Goal: Transaction & Acquisition: Obtain resource

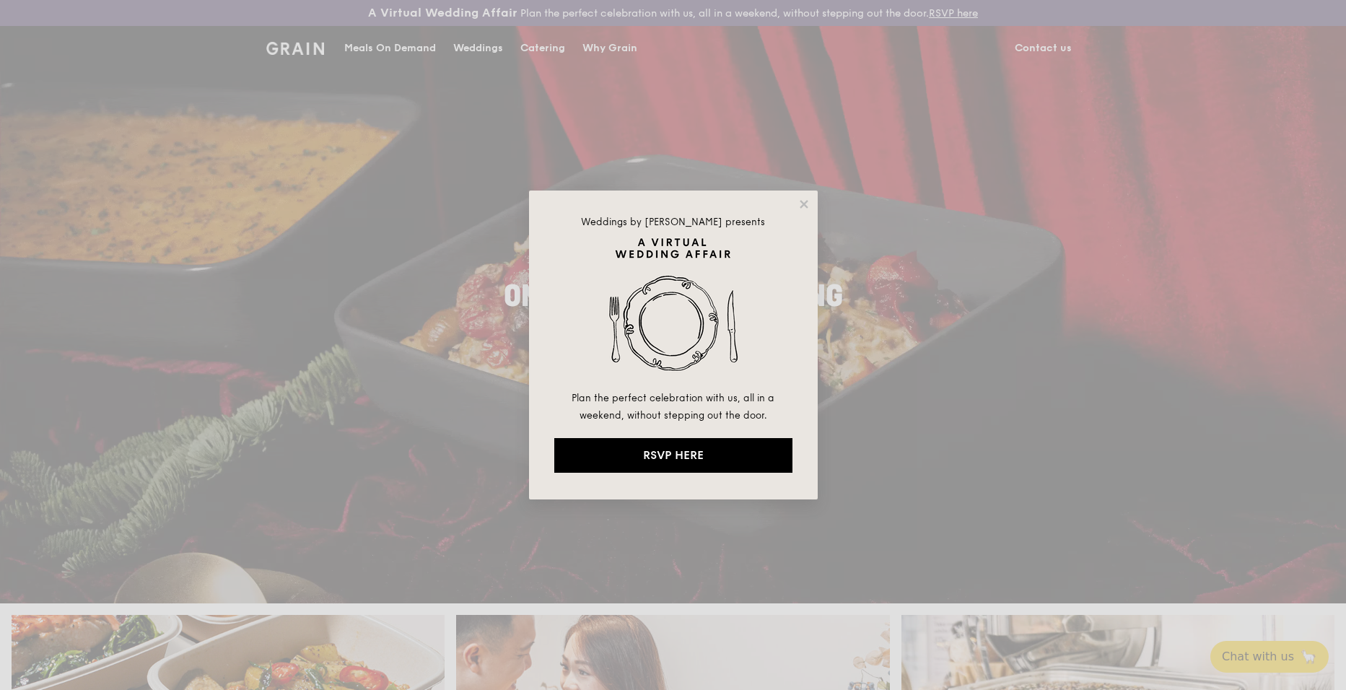
click at [796, 198] on div "Weddings by Grain presents Plan the perfect celebration with us, all in a weeke…" at bounding box center [673, 345] width 289 height 309
click at [804, 202] on icon at bounding box center [804, 204] width 13 height 13
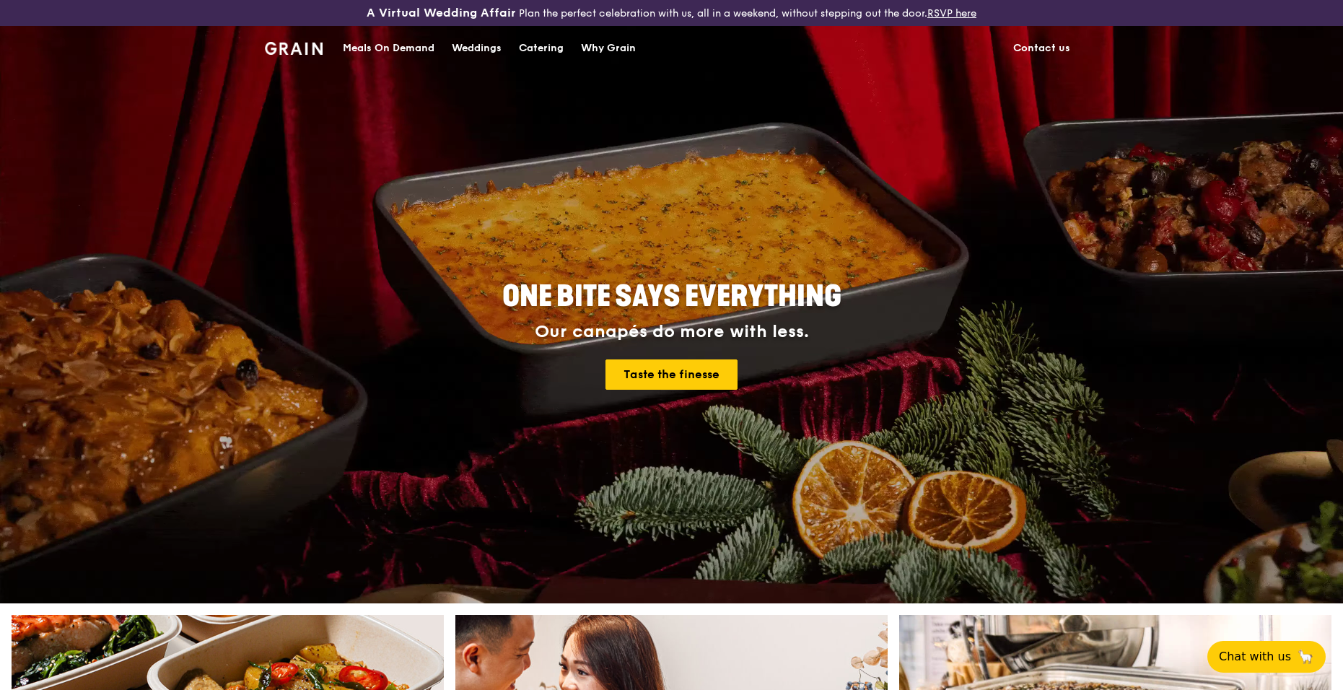
click at [555, 47] on div "Catering" at bounding box center [541, 48] width 45 height 43
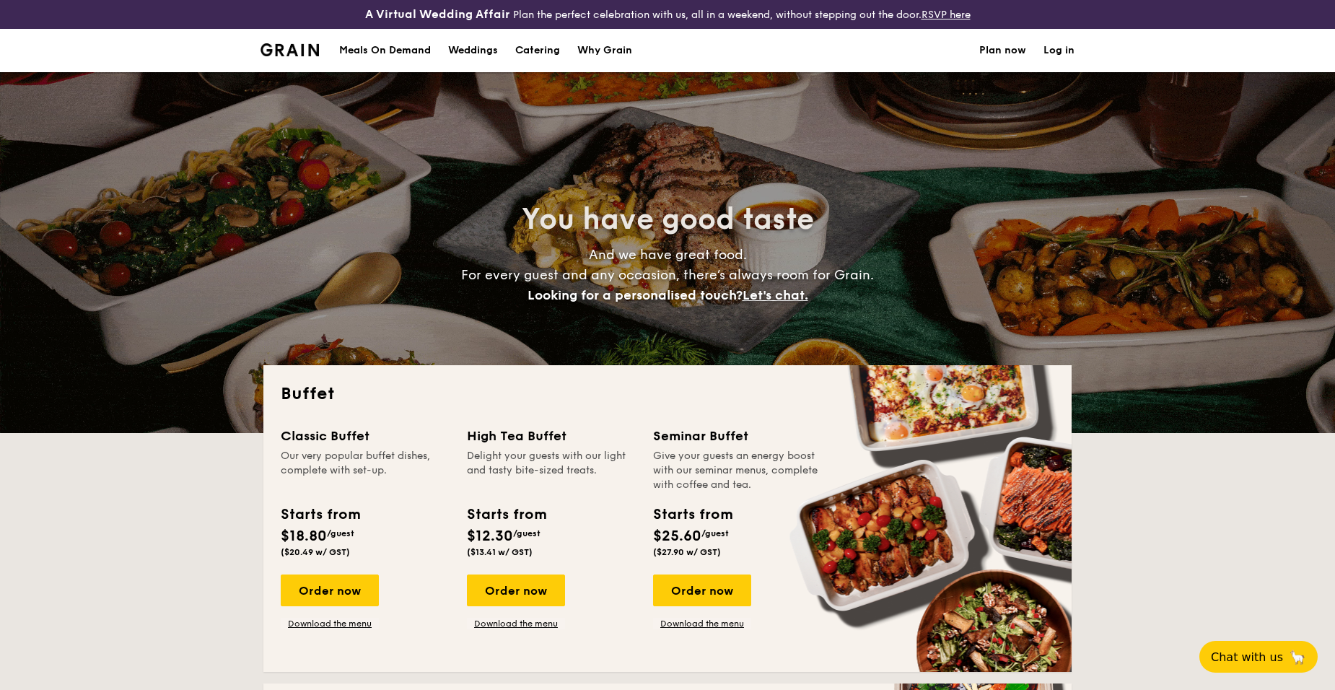
select select
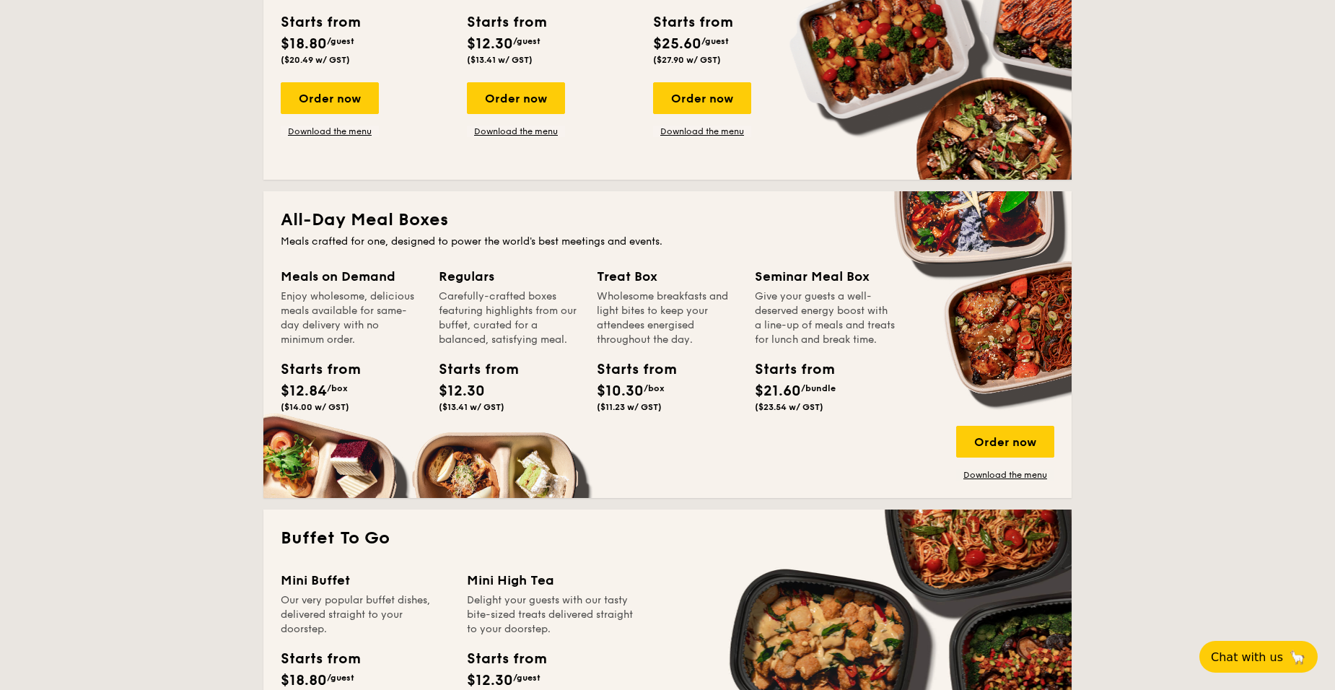
scroll to position [819, 0]
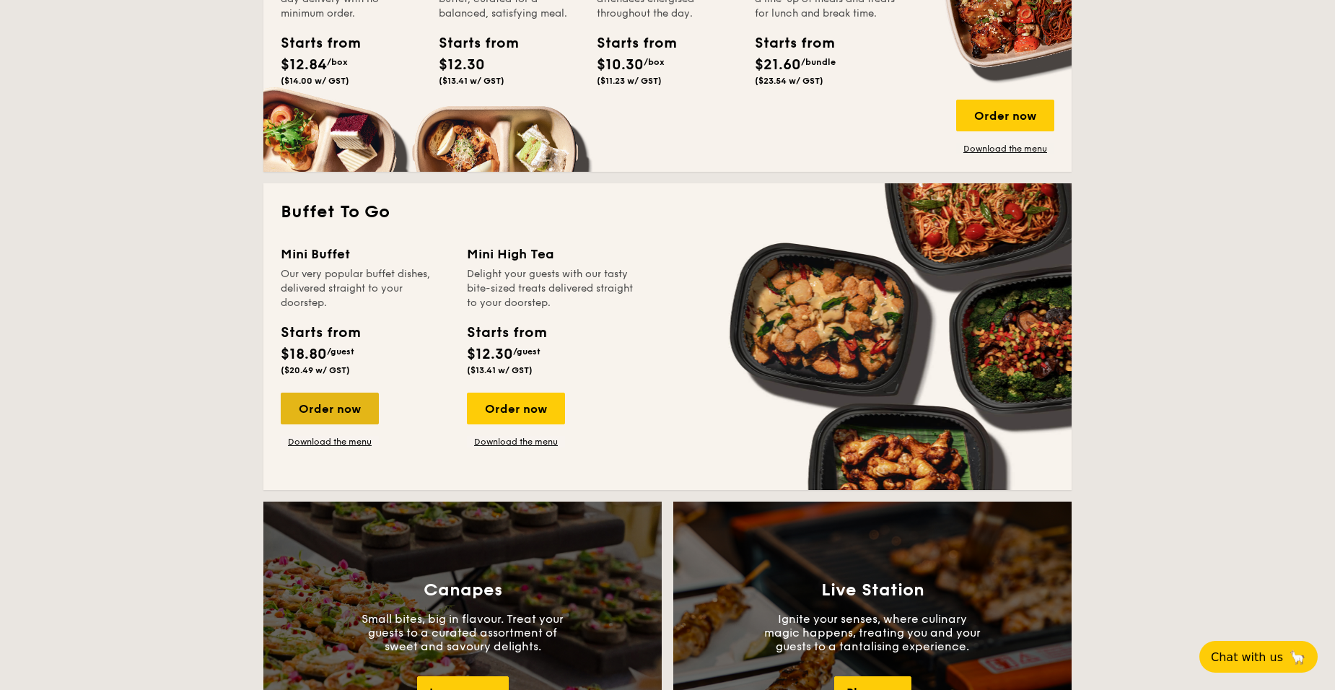
click at [339, 416] on div "Order now" at bounding box center [330, 409] width 98 height 32
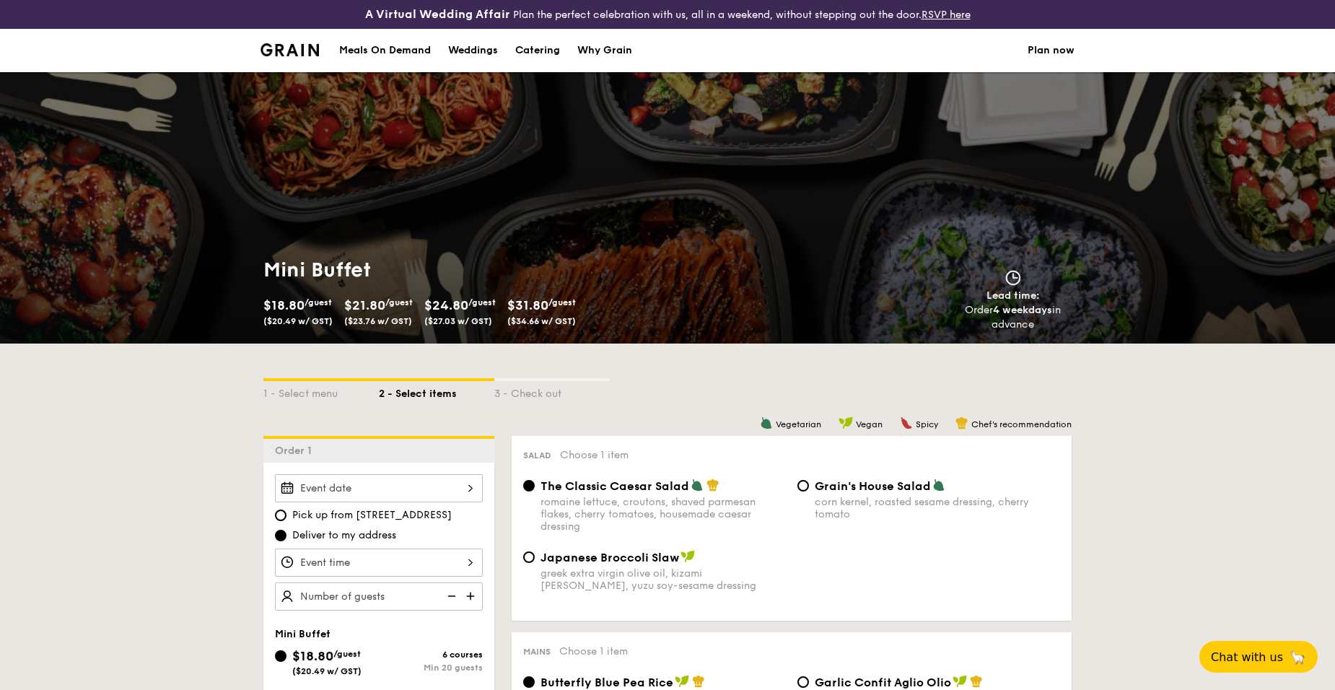
select select
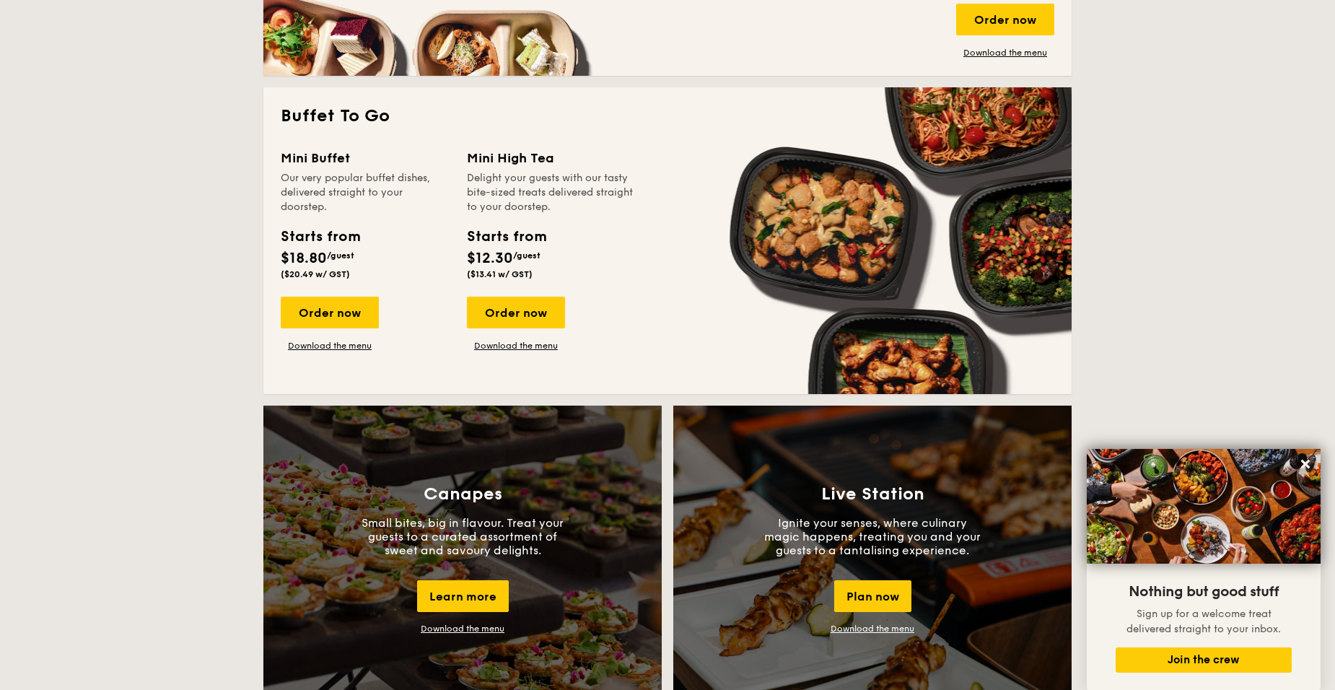
scroll to position [912, 0]
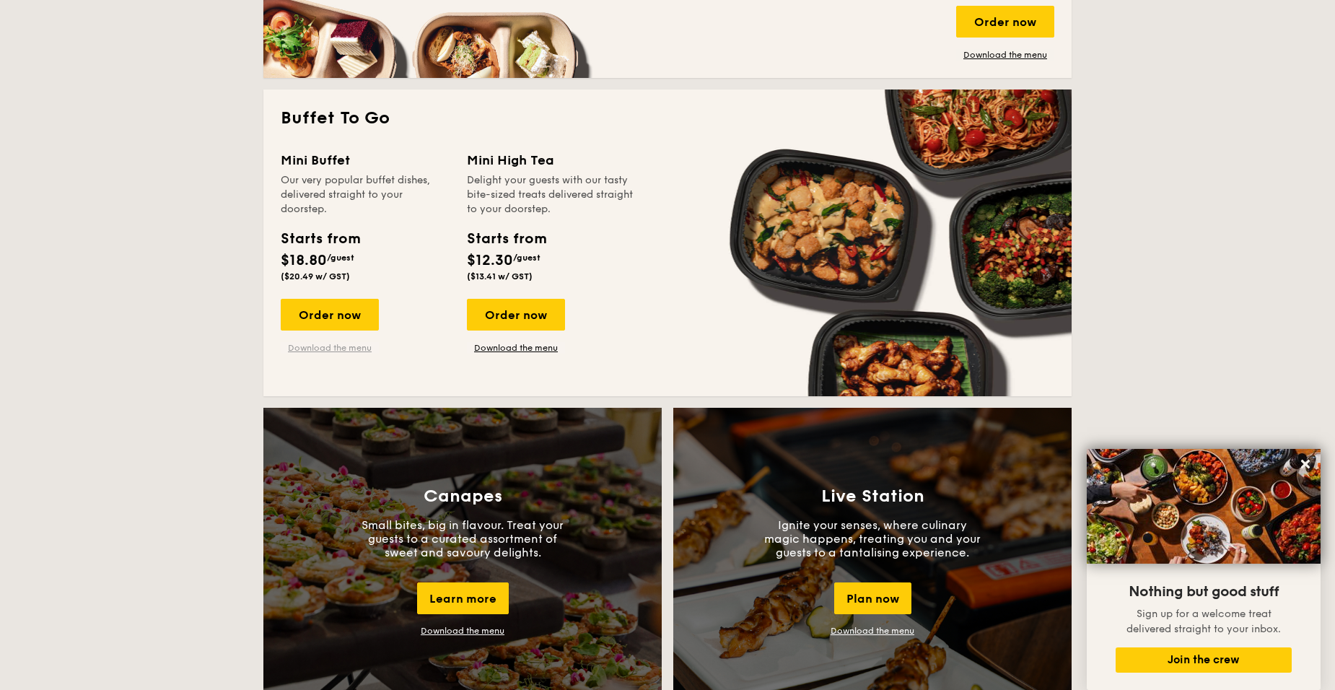
click at [349, 344] on link "Download the menu" at bounding box center [330, 348] width 98 height 12
